Goal: Obtain resource: Obtain resource

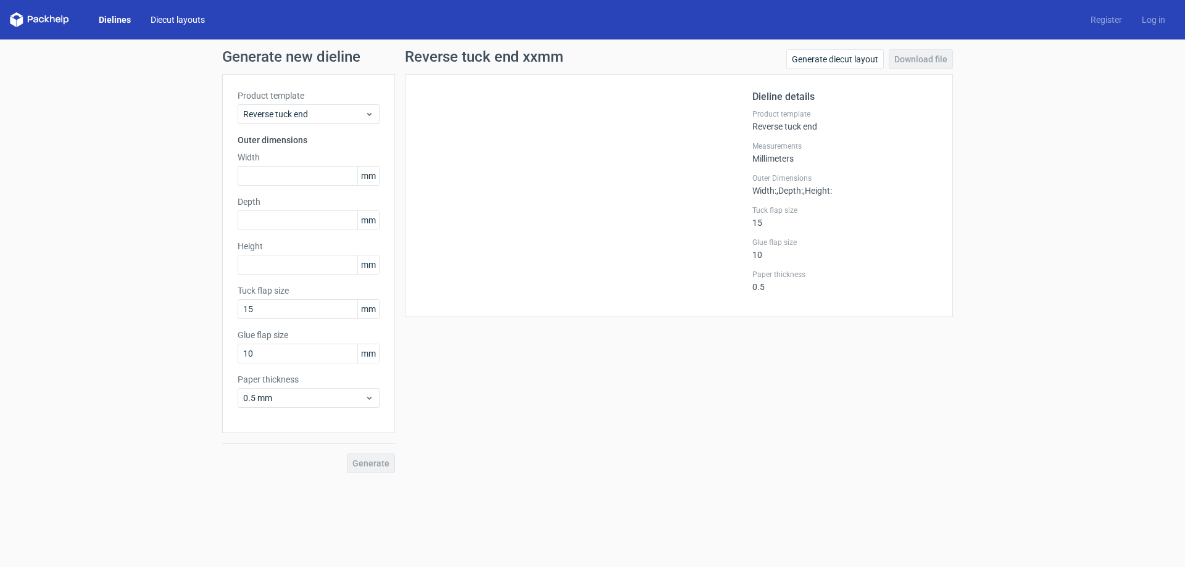
click at [181, 19] on link "Diecut layouts" at bounding box center [178, 20] width 74 height 12
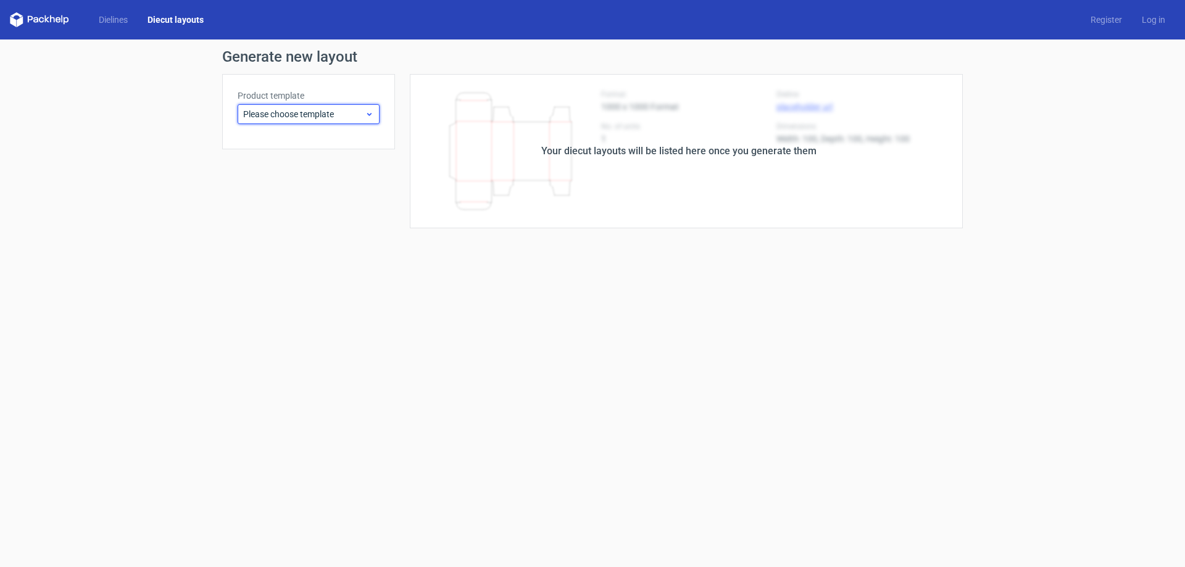
click at [327, 119] on span "Please choose template" at bounding box center [304, 114] width 122 height 12
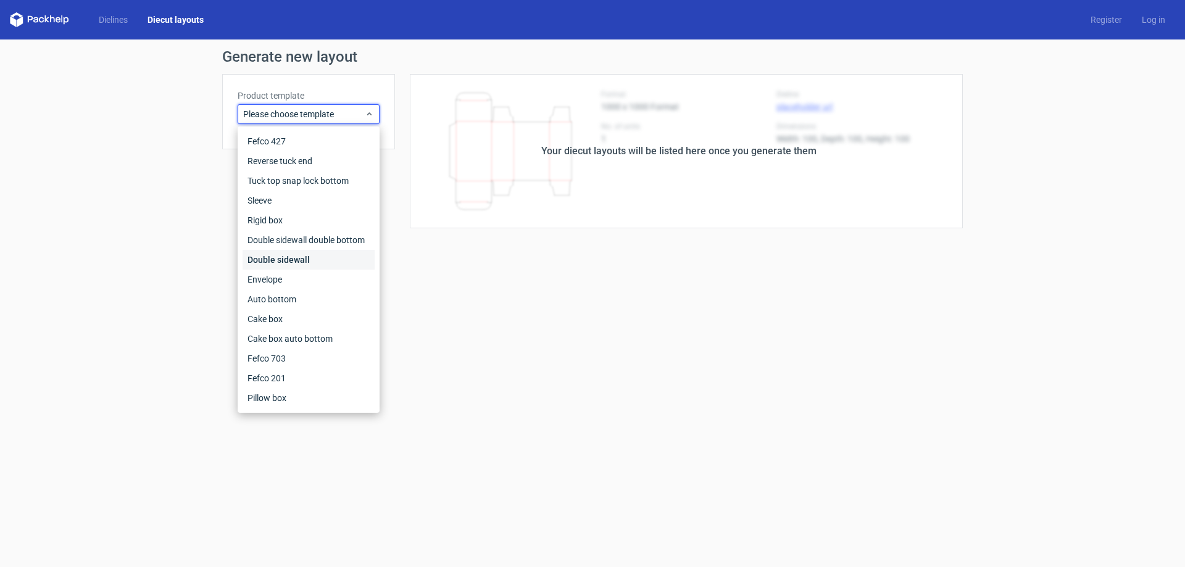
click at [316, 268] on div "Double sidewall" at bounding box center [309, 260] width 132 height 20
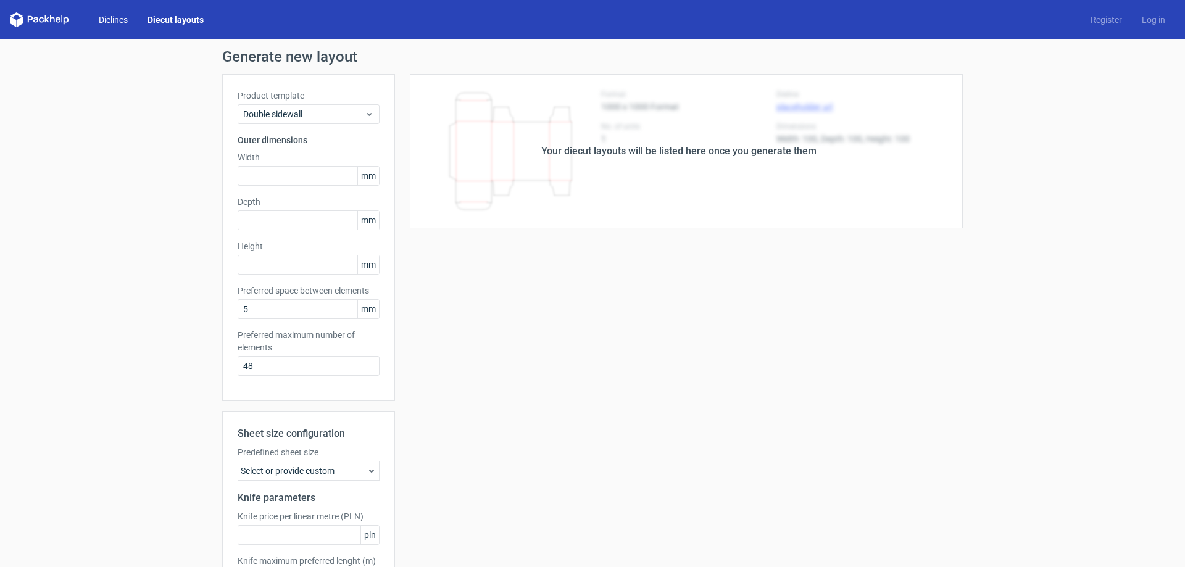
click at [123, 17] on link "Dielines" at bounding box center [113, 20] width 49 height 12
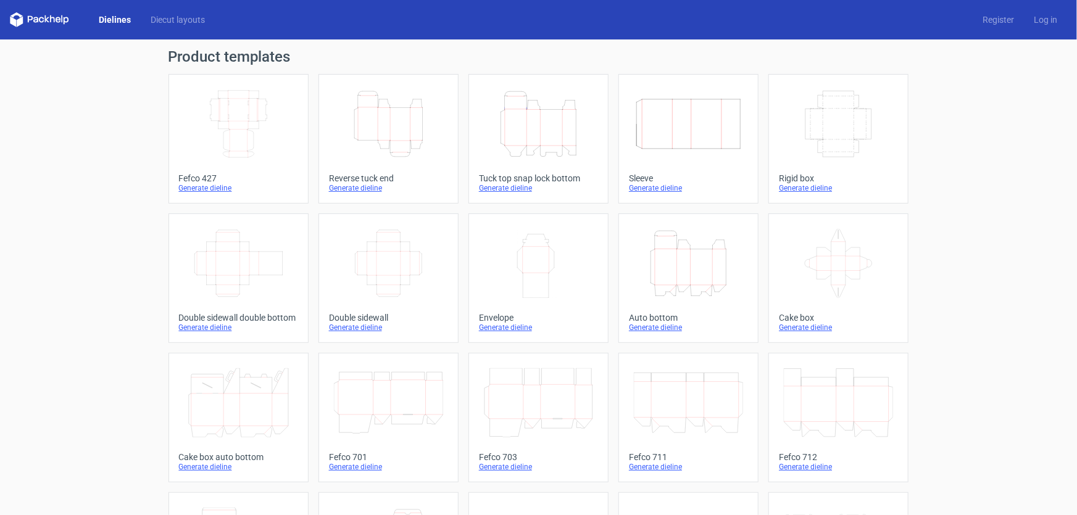
scroll to position [255, 0]
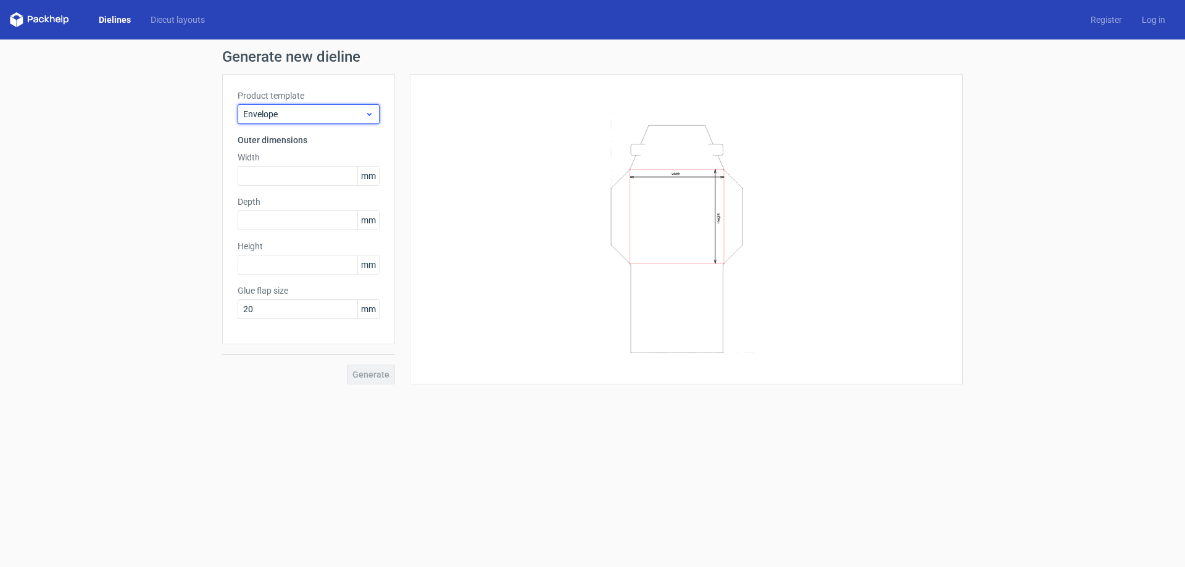
click at [356, 115] on span "Envelope" at bounding box center [304, 114] width 122 height 12
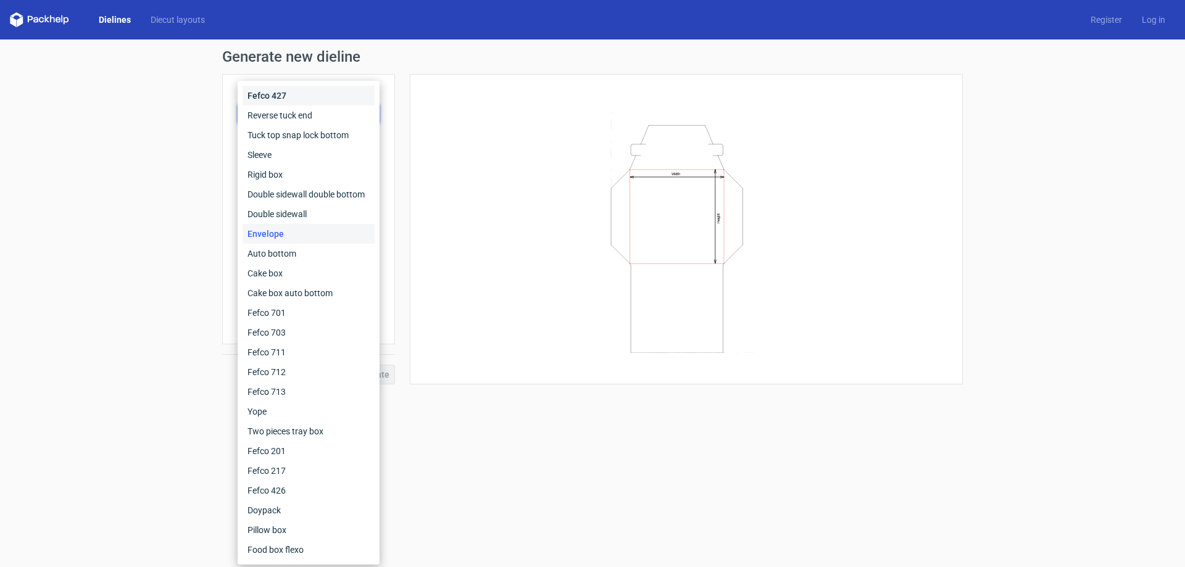
click at [276, 91] on div "Fefco 427" at bounding box center [309, 96] width 132 height 20
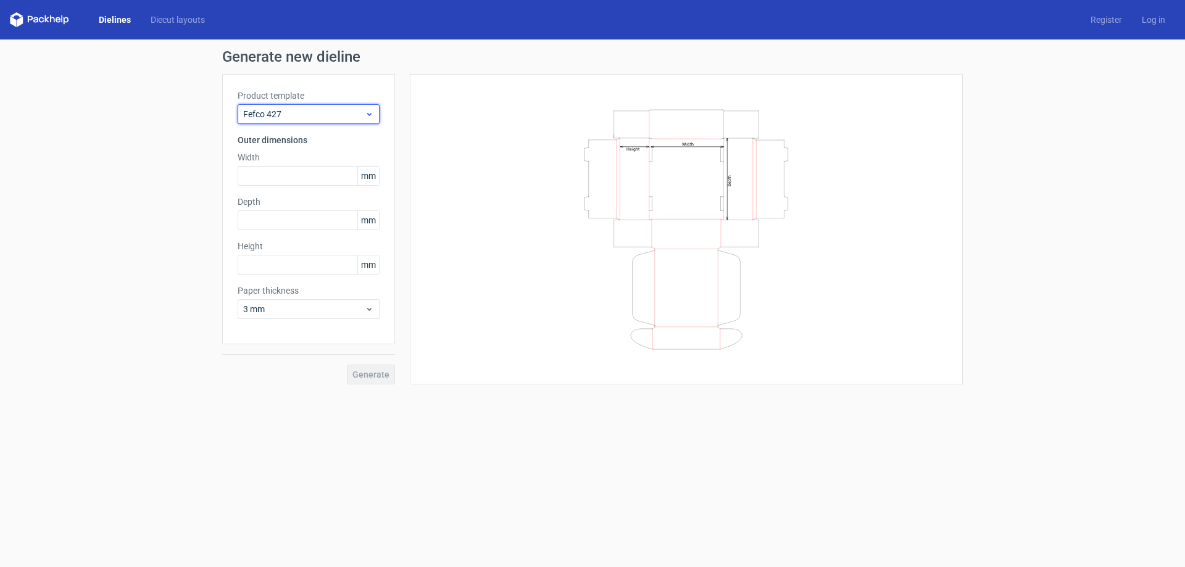
click at [331, 113] on span "Fefco 427" at bounding box center [304, 114] width 122 height 12
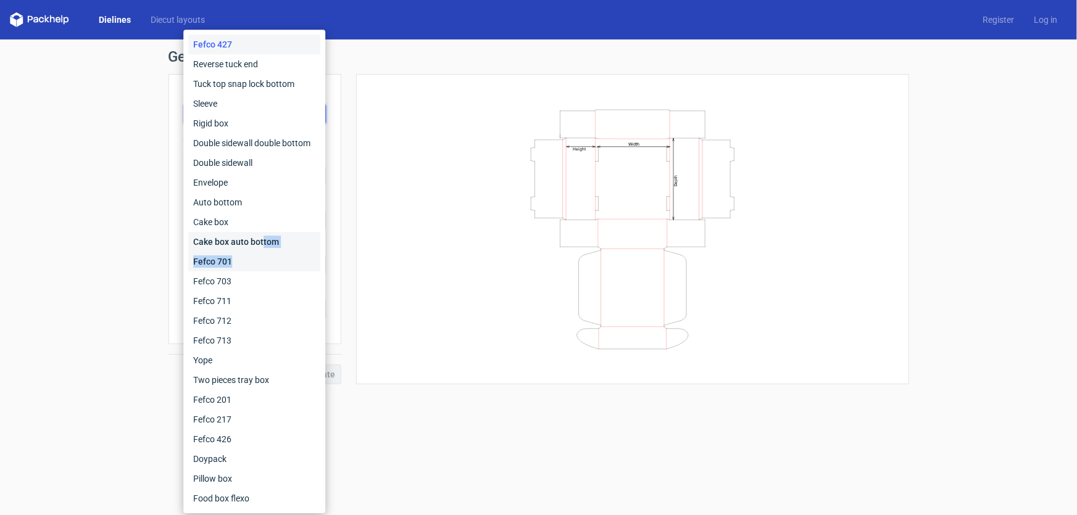
drag, startPoint x: 262, startPoint y: 249, endPoint x: 265, endPoint y: 263, distance: 14.4
click at [265, 263] on div "Fefco 427 Reverse tuck end Tuck top snap lock bottom Sleeve Rigid box Double si…" at bounding box center [254, 272] width 132 height 474
click at [264, 262] on div "Fefco 701" at bounding box center [254, 262] width 132 height 20
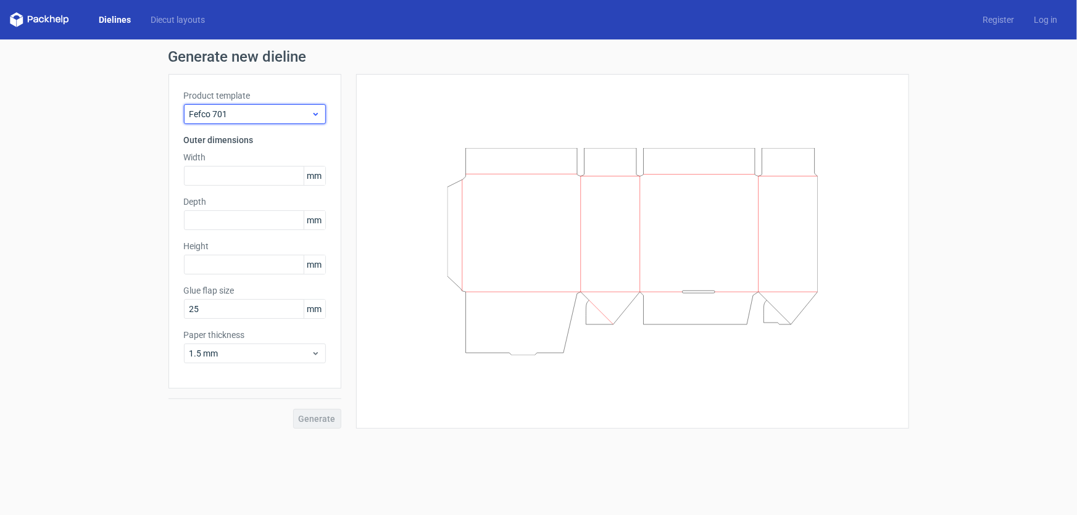
click at [271, 114] on span "Fefco 701" at bounding box center [250, 114] width 122 height 12
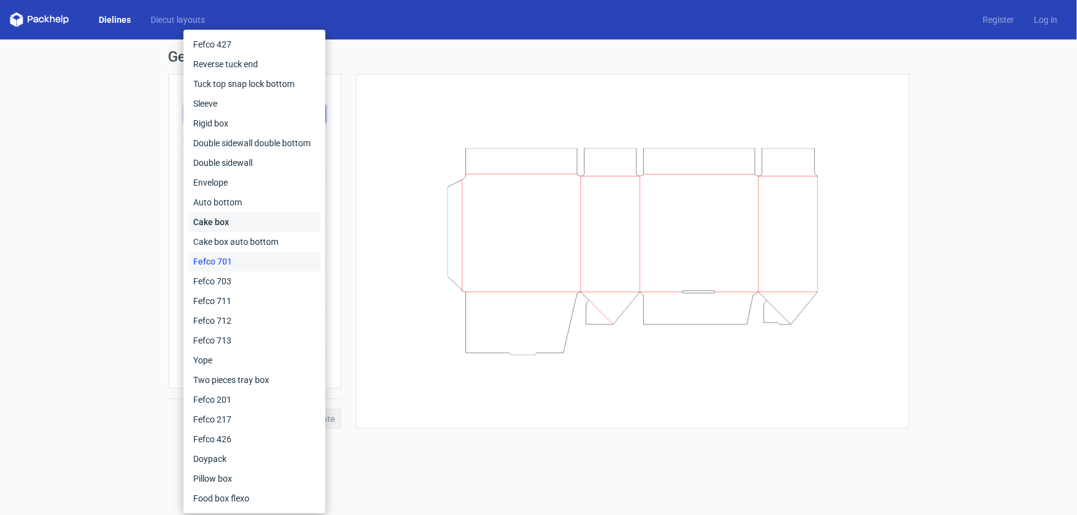
click at [231, 222] on div "Cake box" at bounding box center [254, 222] width 132 height 20
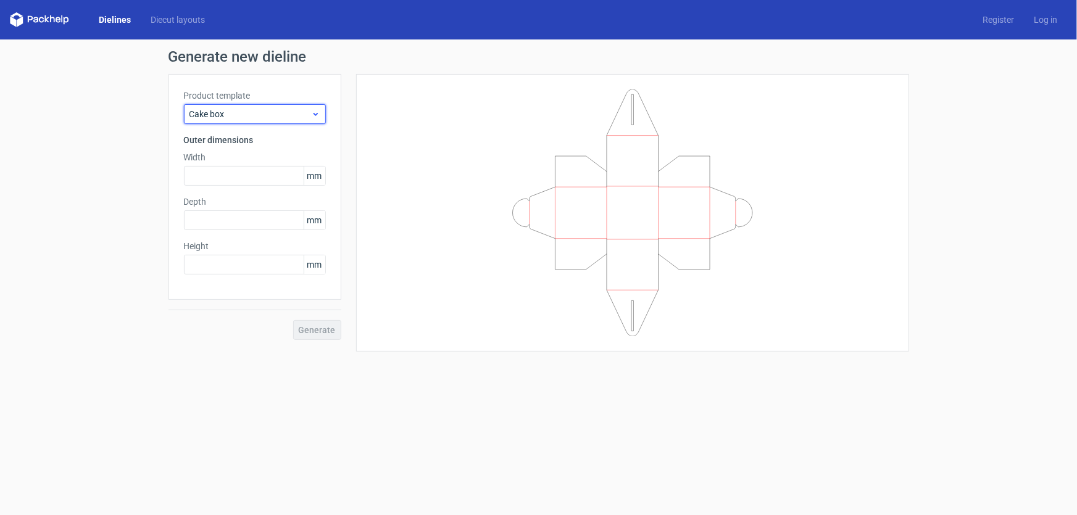
click at [306, 119] on span "Cake box" at bounding box center [250, 114] width 122 height 12
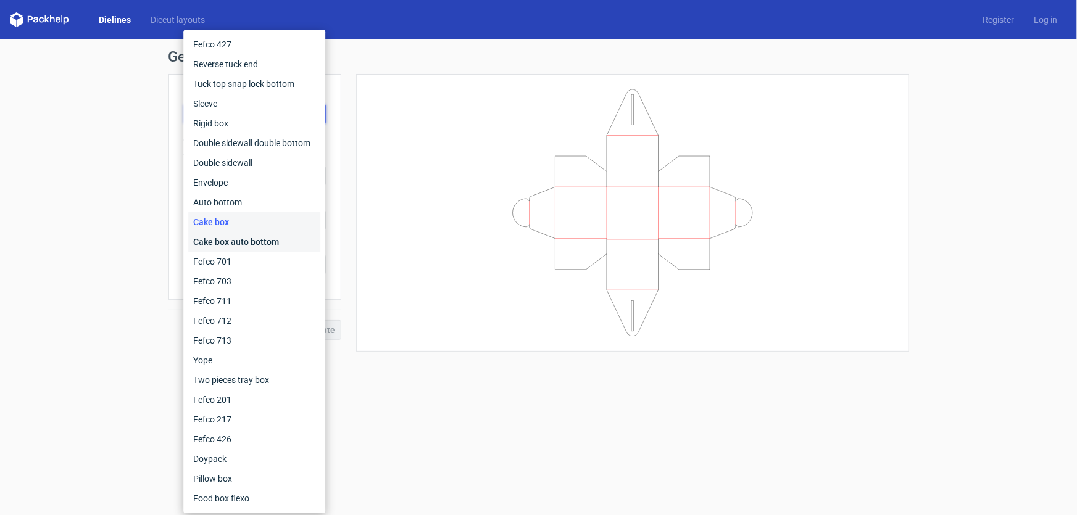
click at [246, 244] on div "Cake box auto bottom" at bounding box center [254, 242] width 132 height 20
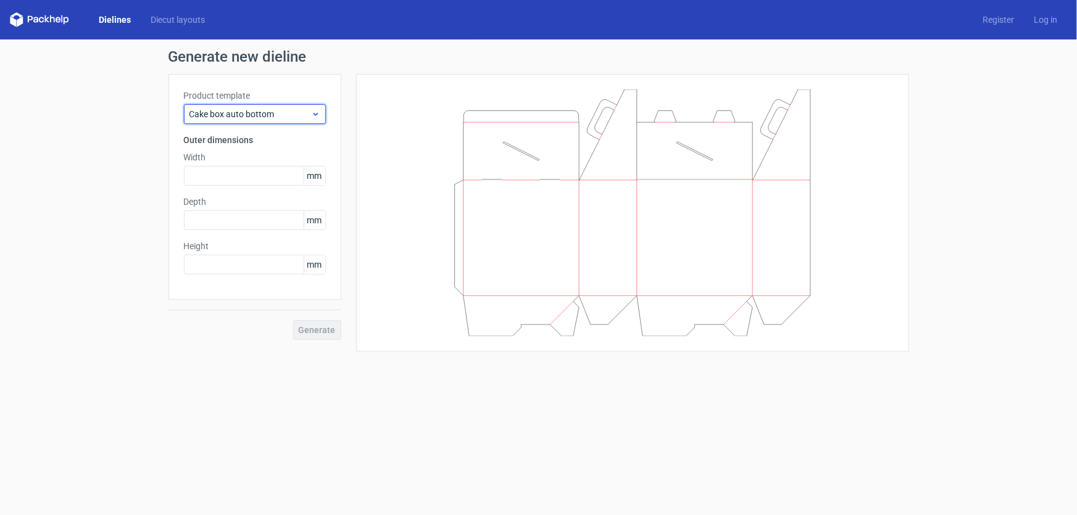
click at [293, 120] on div "Cake box auto bottom" at bounding box center [255, 114] width 142 height 20
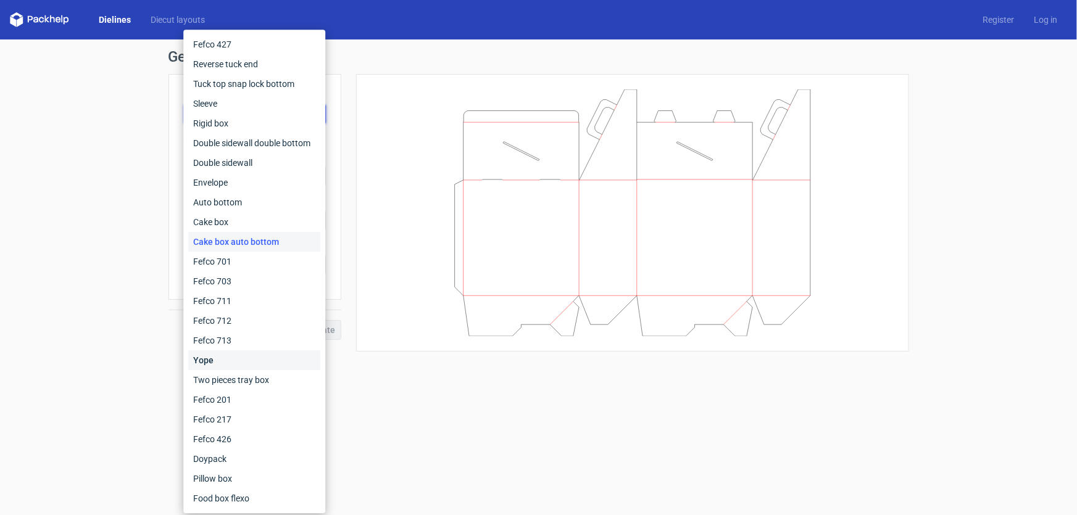
click at [225, 364] on div "Yope" at bounding box center [254, 361] width 132 height 20
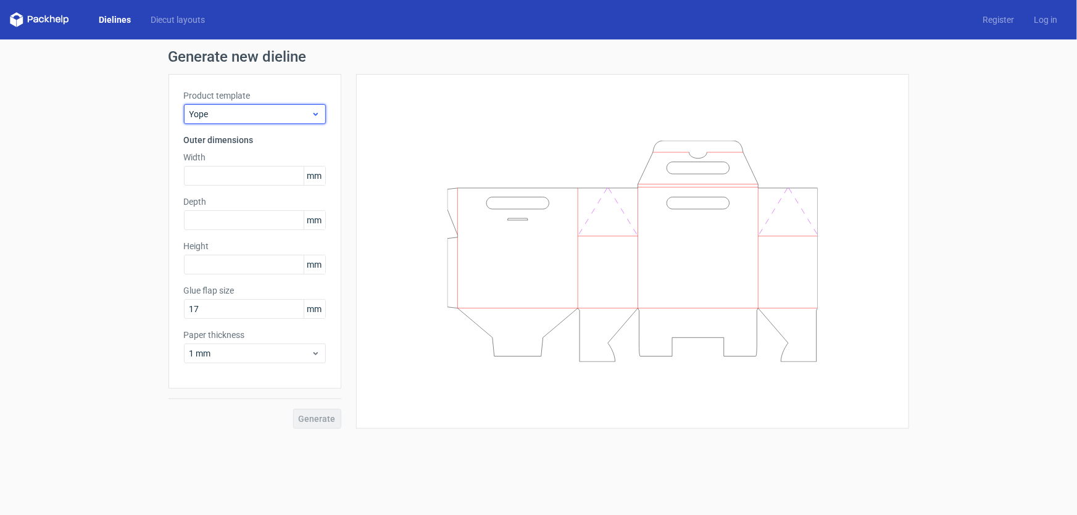
click at [287, 119] on span "Yope" at bounding box center [250, 114] width 122 height 12
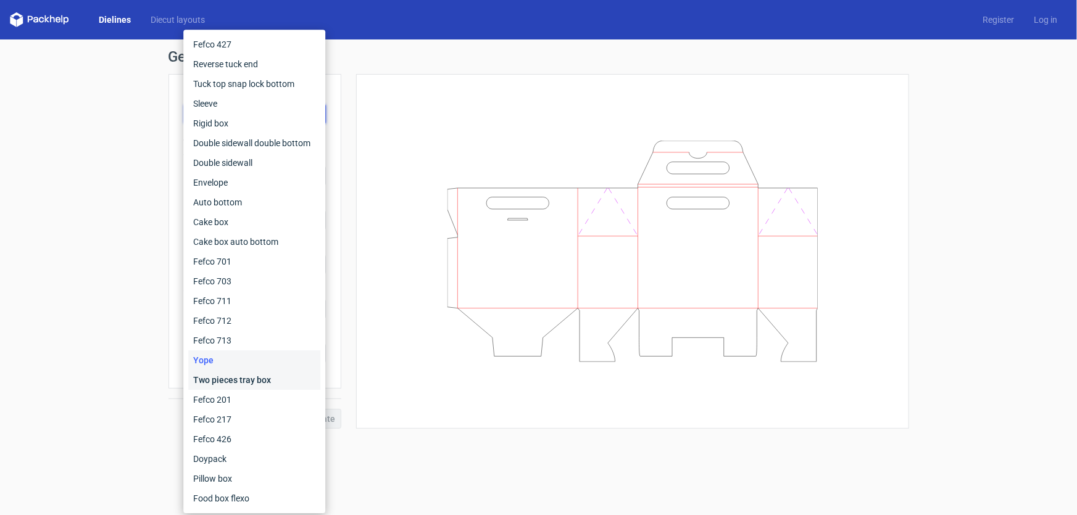
click at [209, 380] on div "Two pieces tray box" at bounding box center [254, 380] width 132 height 20
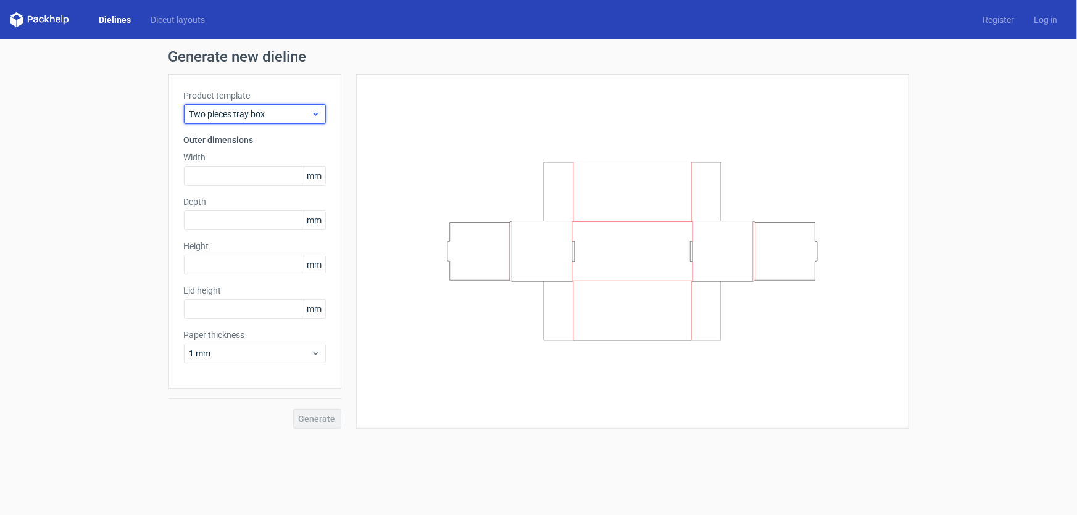
click at [271, 120] on div "Two pieces tray box" at bounding box center [255, 114] width 142 height 20
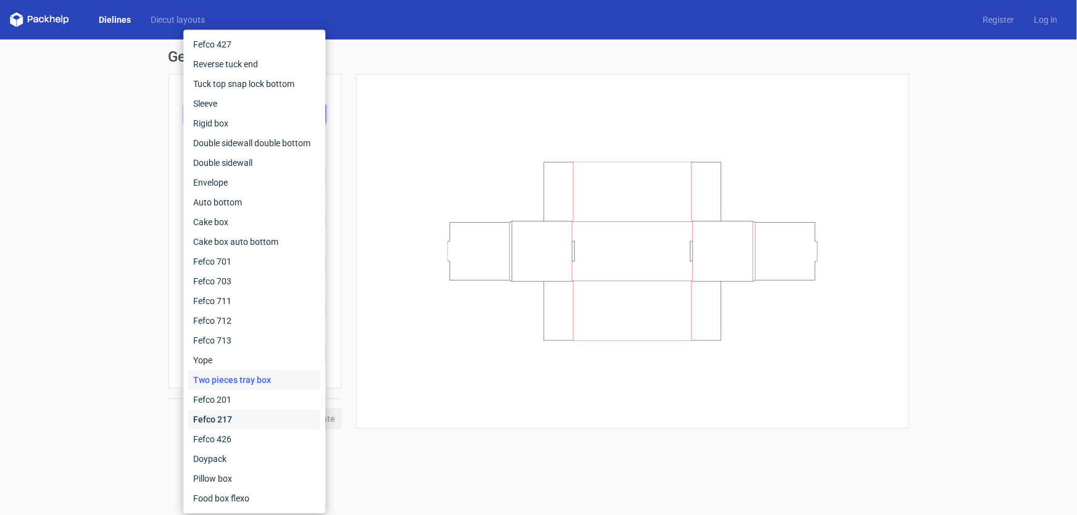
click at [241, 428] on div "Fefco 217" at bounding box center [254, 420] width 132 height 20
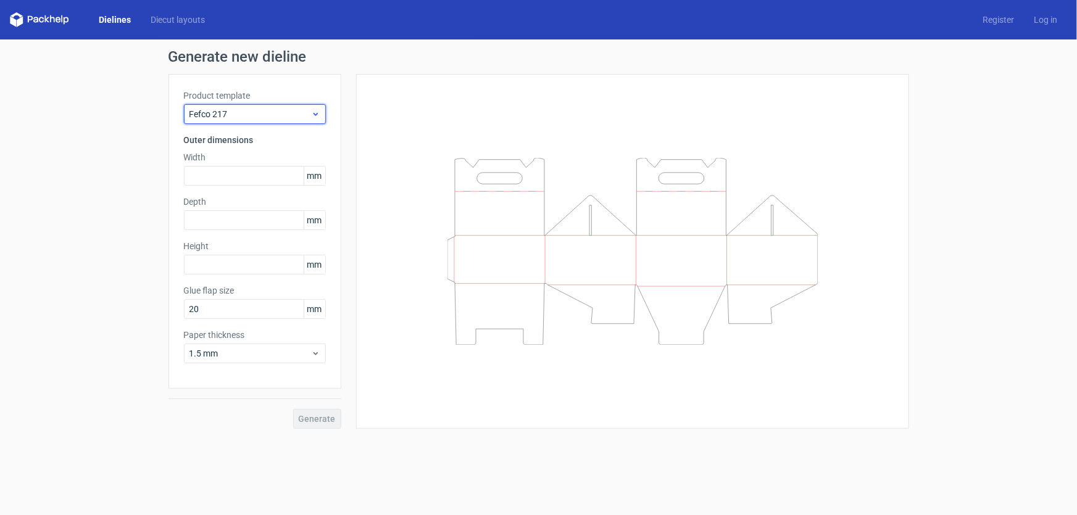
click at [319, 117] on icon at bounding box center [315, 114] width 9 height 10
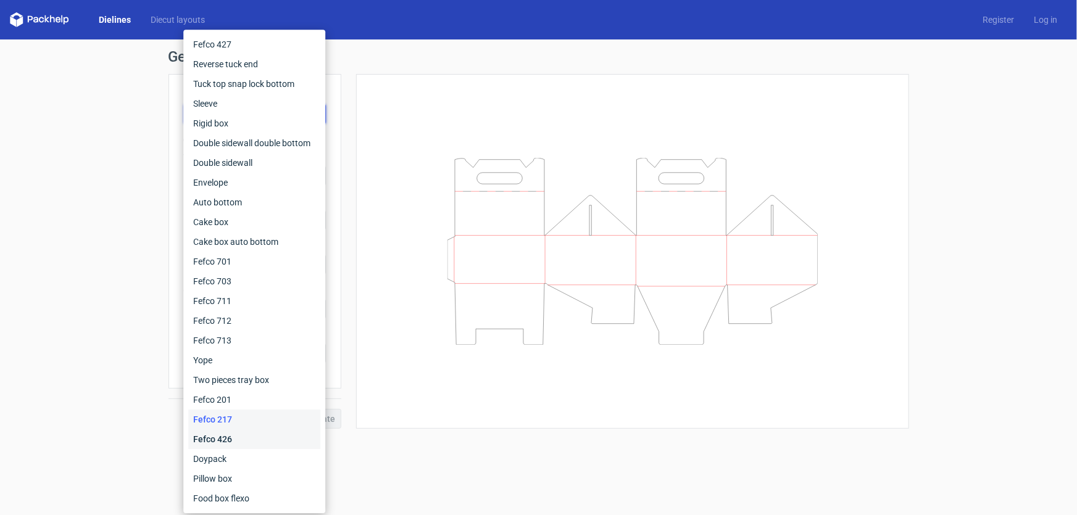
click at [239, 446] on div "Fefco 426" at bounding box center [254, 440] width 132 height 20
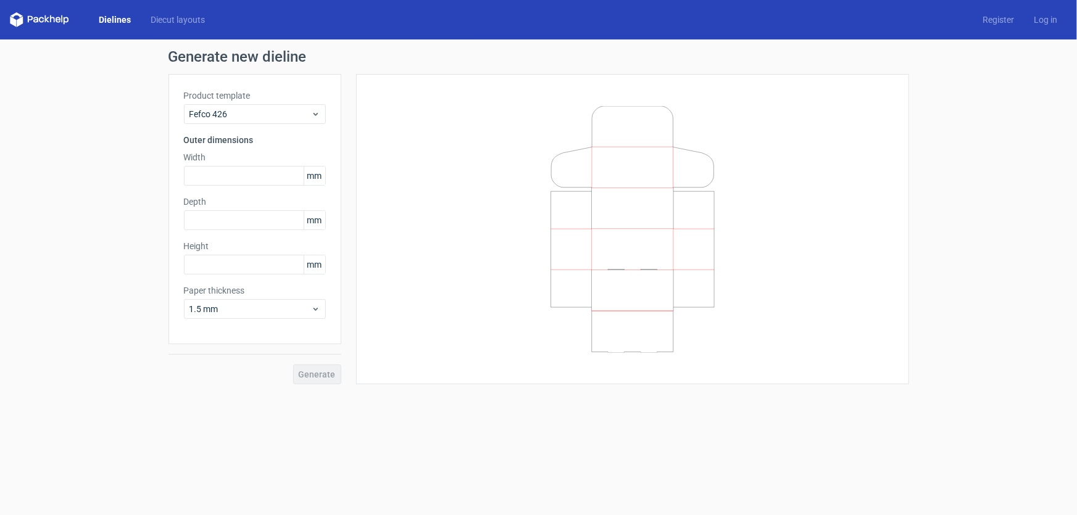
click at [301, 130] on div "Product template Fefco 426 Outer dimensions Width mm Depth mm Height mm Paper t…" at bounding box center [255, 209] width 173 height 270
click at [302, 115] on span "Fefco 426" at bounding box center [250, 114] width 122 height 12
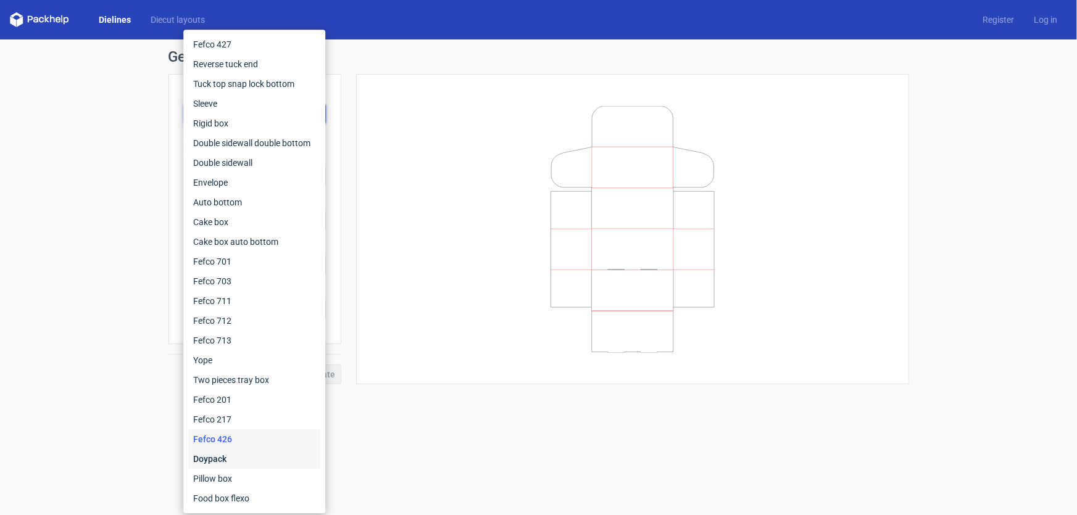
click at [199, 454] on div "Doypack" at bounding box center [254, 459] width 132 height 20
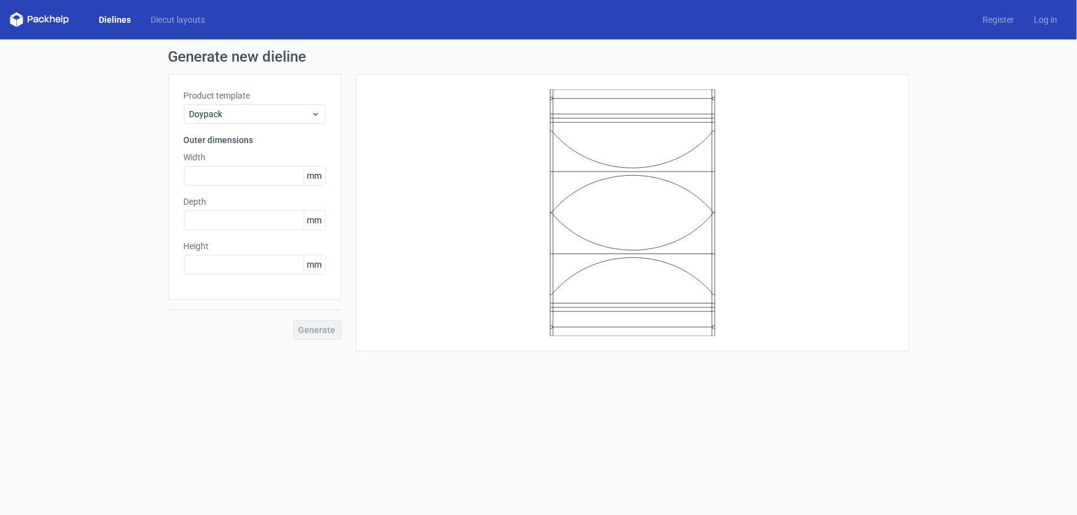
click at [54, 20] on icon at bounding box center [52, 18] width 5 height 7
